Goal: Information Seeking & Learning: Learn about a topic

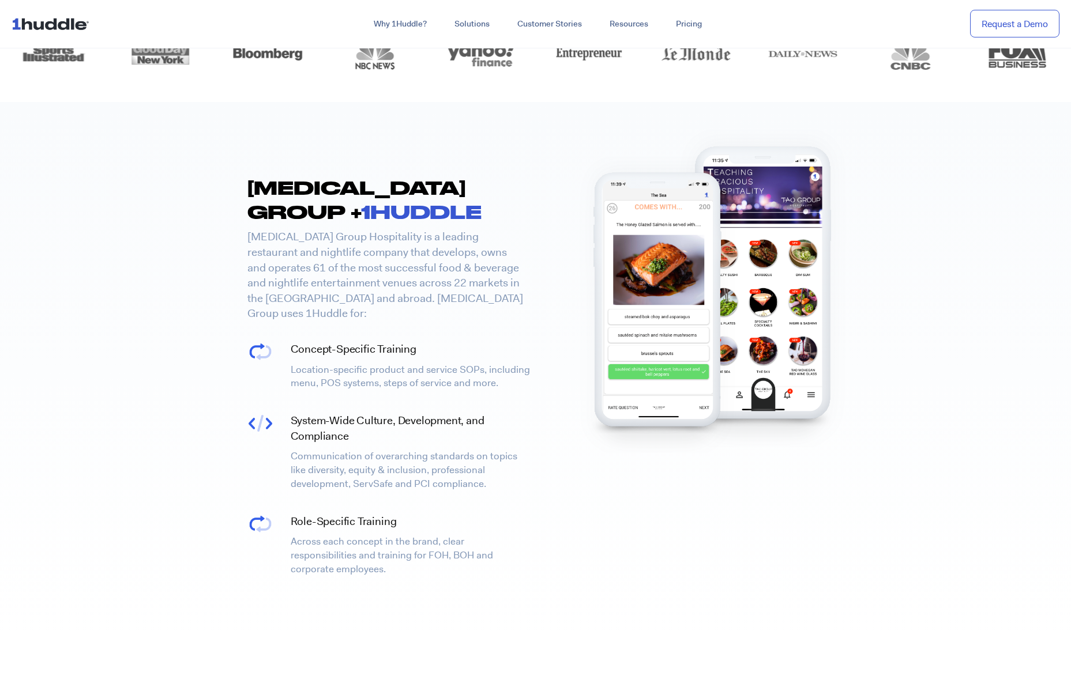
click at [72, 27] on img at bounding box center [53, 24] width 82 height 22
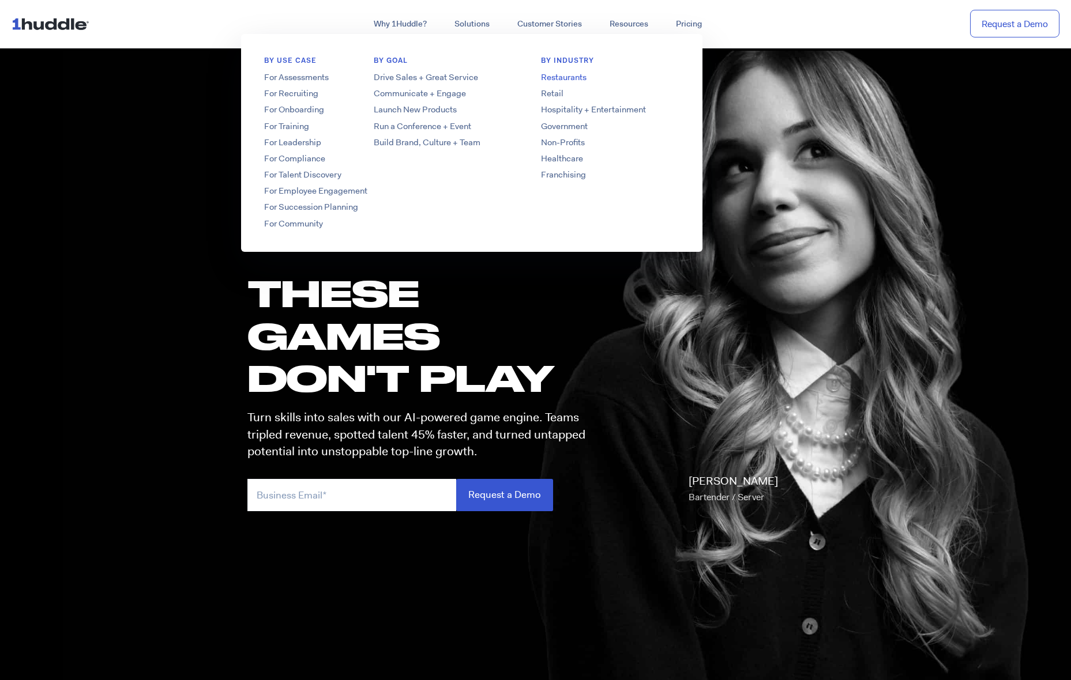
click at [574, 77] on link "Restaurants" at bounding box center [610, 77] width 184 height 12
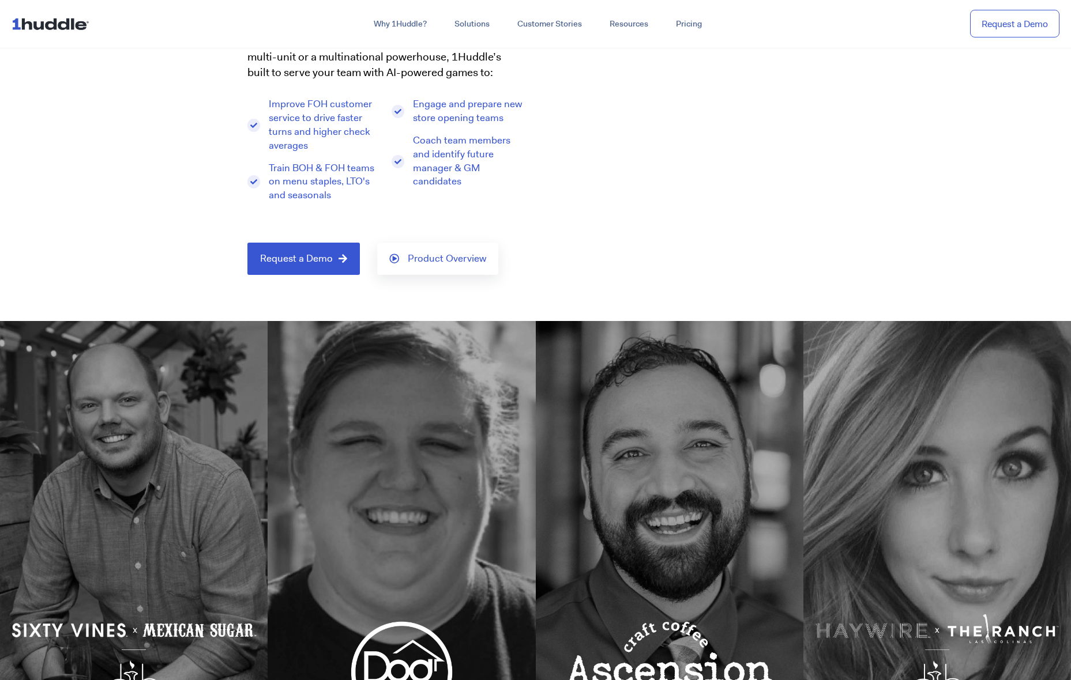
scroll to position [185, 0]
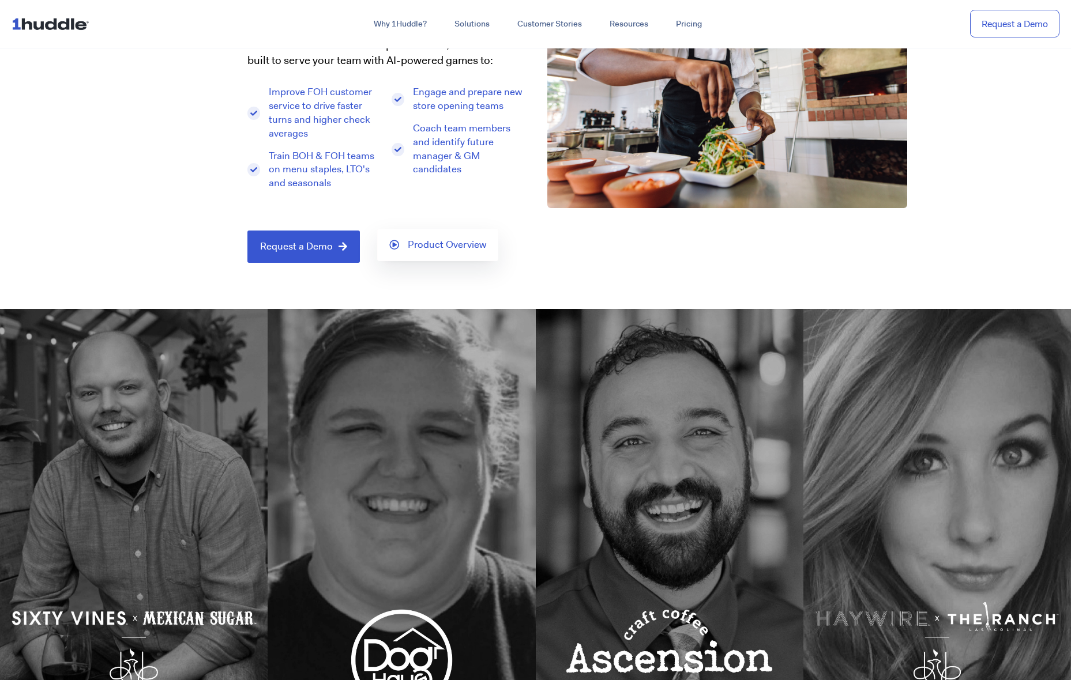
click at [424, 248] on span "Product Overview" at bounding box center [447, 245] width 78 height 10
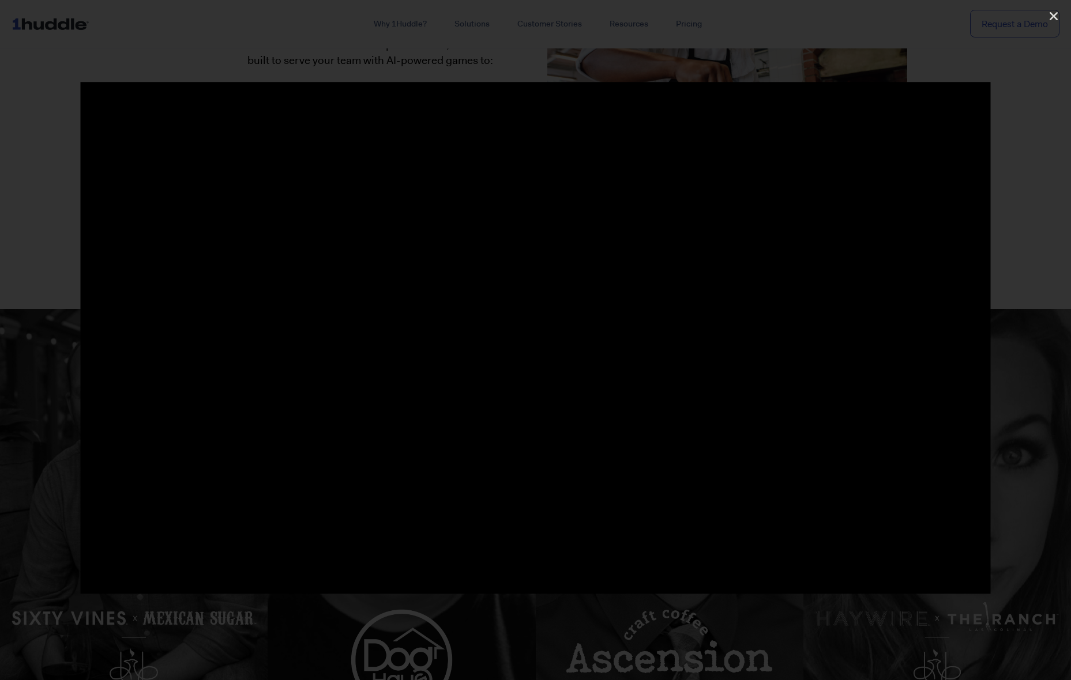
scroll to position [0, 0]
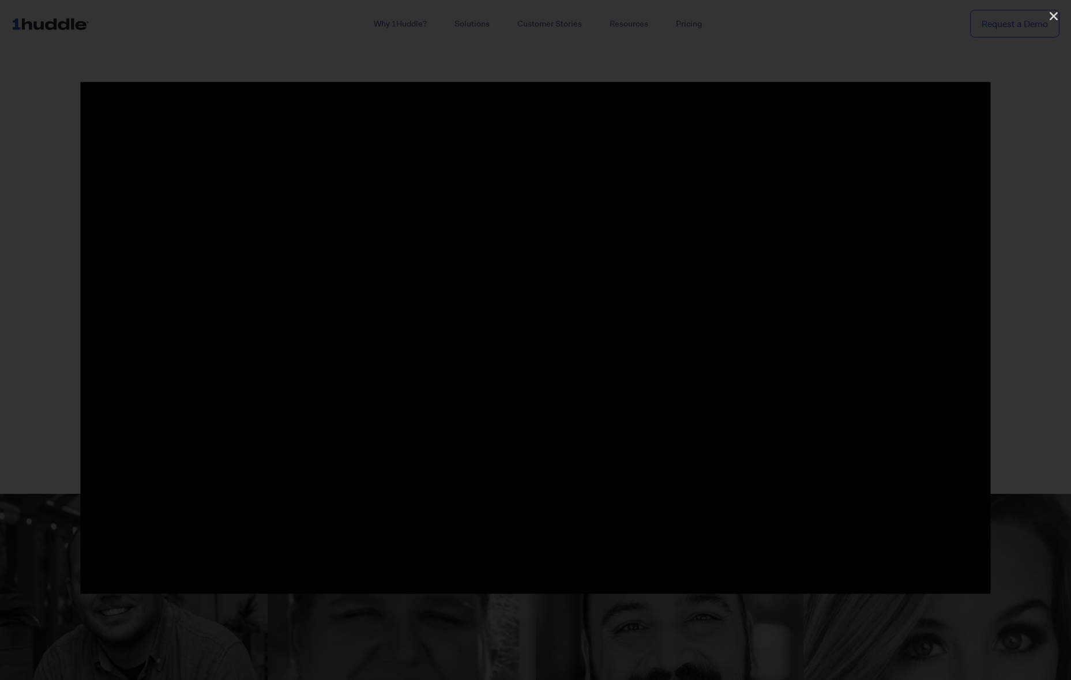
click at [945, 61] on div at bounding box center [535, 340] width 1071 height 680
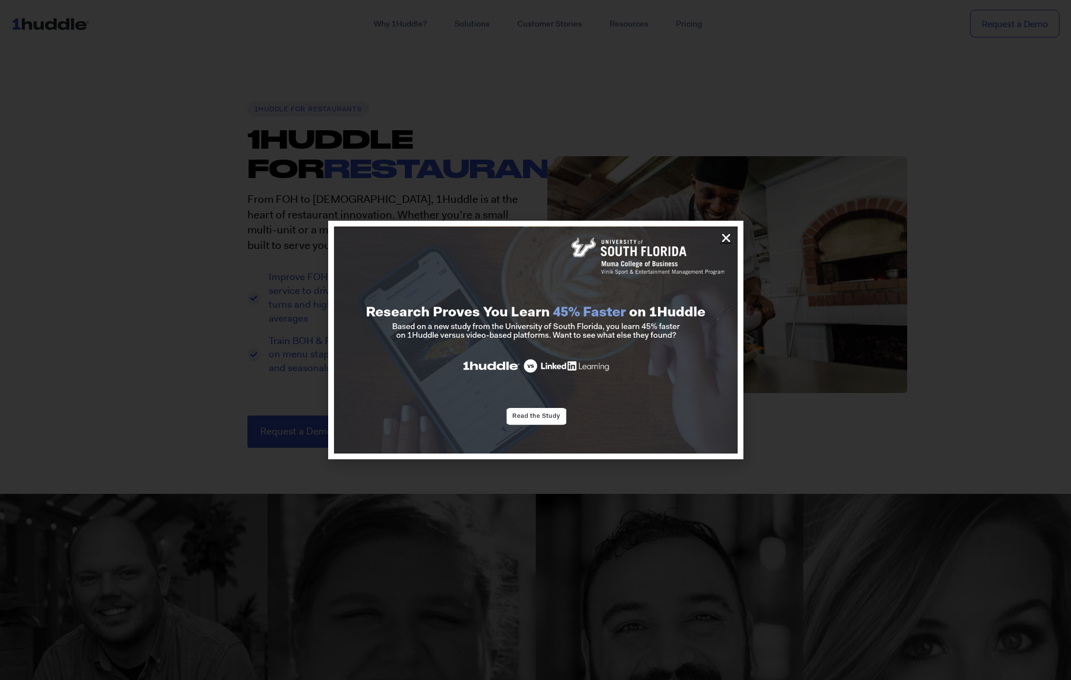
click at [722, 236] on icon "Close" at bounding box center [726, 238] width 12 height 12
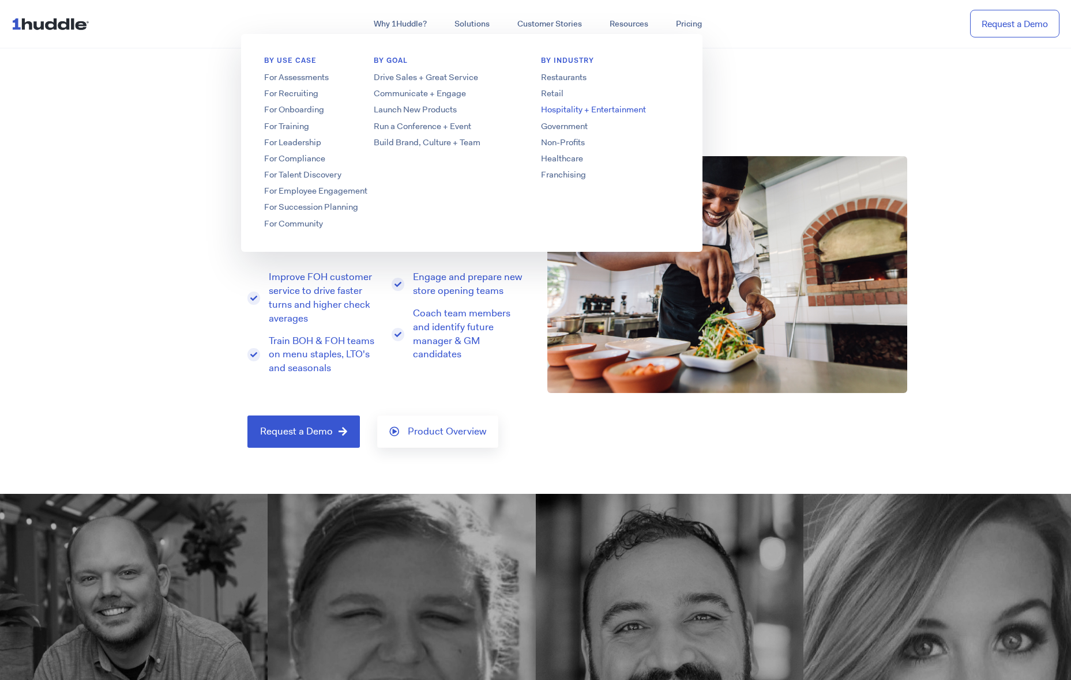
click at [563, 106] on link "Hospitality + Entertainment" at bounding box center [610, 110] width 184 height 12
